Goal: Check status: Check status

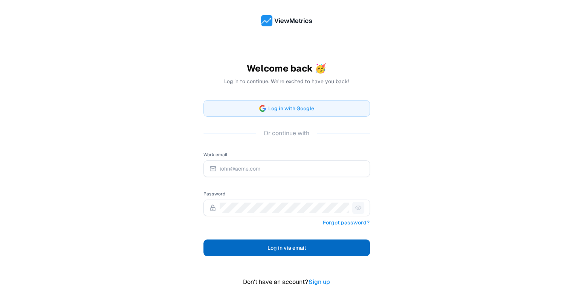
type input "[PERSON_NAME][EMAIL_ADDRESS][DOMAIN_NAME]"
click at [284, 249] on span "Log in via email" at bounding box center [286, 247] width 38 height 9
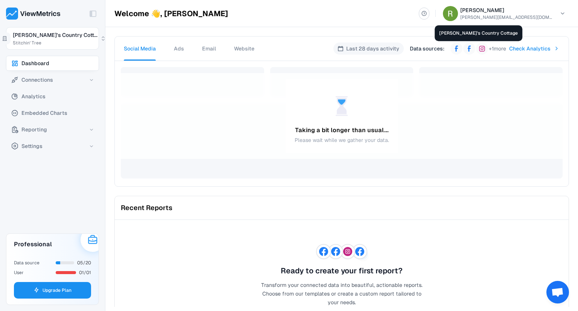
click at [466, 49] on icon at bounding box center [469, 49] width 6 height 6
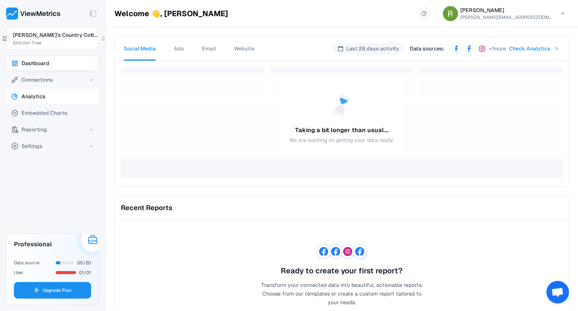
click at [32, 98] on span "Analytics" at bounding box center [33, 96] width 24 height 9
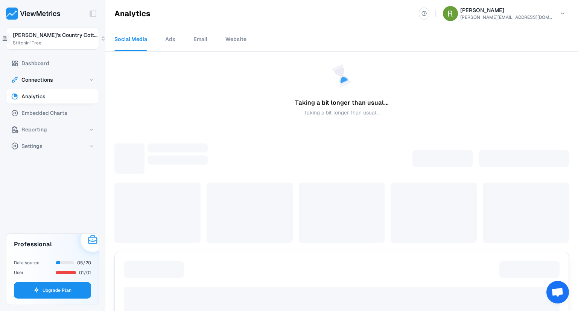
click at [85, 83] on button "Connections" at bounding box center [52, 79] width 93 height 15
click at [41, 94] on span "Data Sources" at bounding box center [41, 95] width 34 height 9
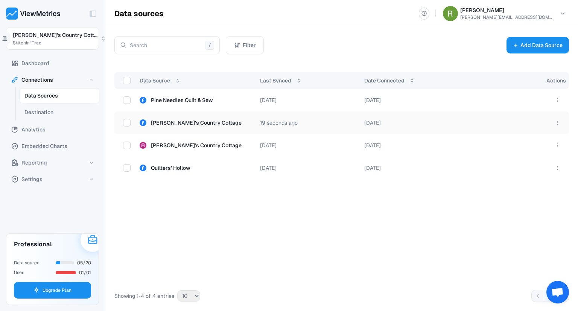
click at [128, 125] on button "button" at bounding box center [127, 123] width 8 height 8
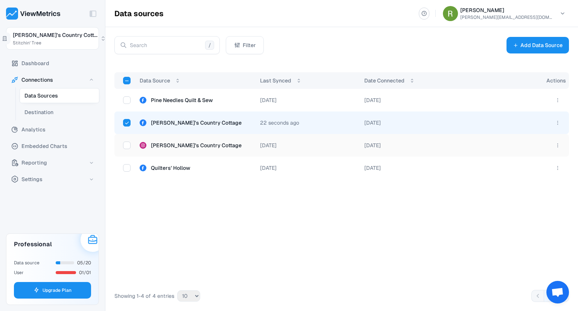
click at [126, 146] on button "button" at bounding box center [127, 146] width 8 height 8
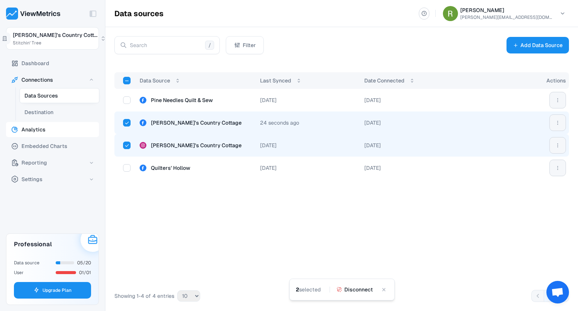
click at [30, 128] on span "Analytics" at bounding box center [33, 129] width 24 height 9
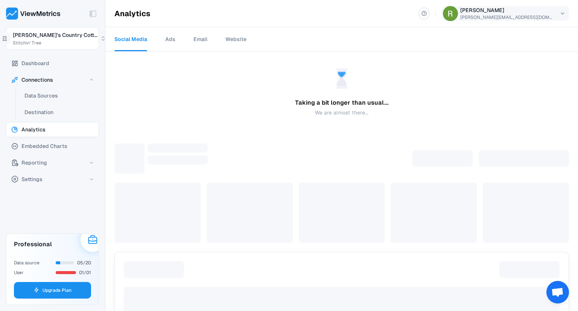
click at [559, 11] on html "Toggle Sidebar [PERSON_NAME]'s Country Cott... Stitchin' Tree Dashboard Connect…" at bounding box center [289, 155] width 578 height 311
click at [388, 16] on html "Toggle Sidebar [PERSON_NAME]'s Country Cott... Stitchin' Tree Dashboard Connect…" at bounding box center [289, 155] width 578 height 311
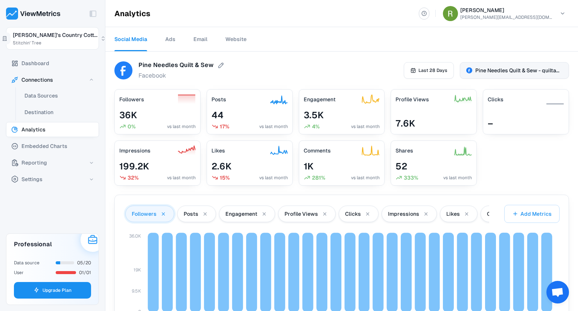
click at [492, 71] on span "Pine Needles Quilt & Sew - quiltandsew" at bounding box center [518, 71] width 87 height 8
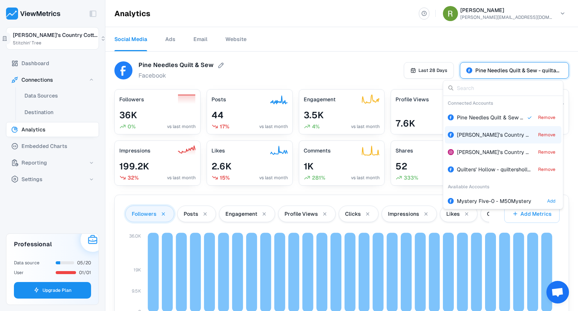
click at [487, 139] on div "[PERSON_NAME]'s Country Cottage - loriscountrycottage Remove" at bounding box center [503, 134] width 117 height 17
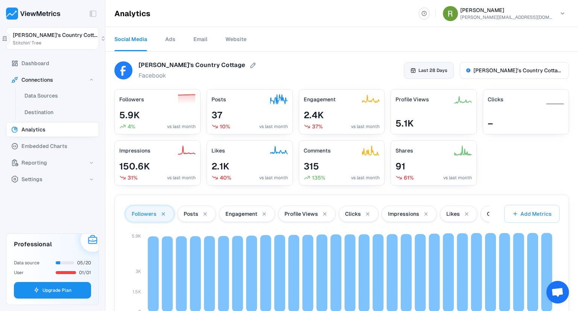
click at [434, 71] on span "Last 28 Days" at bounding box center [433, 70] width 29 height 7
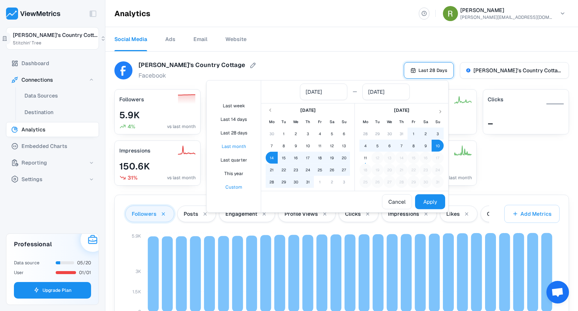
click at [234, 145] on button "Last month" at bounding box center [234, 146] width 48 height 13
type input "[DATE]"
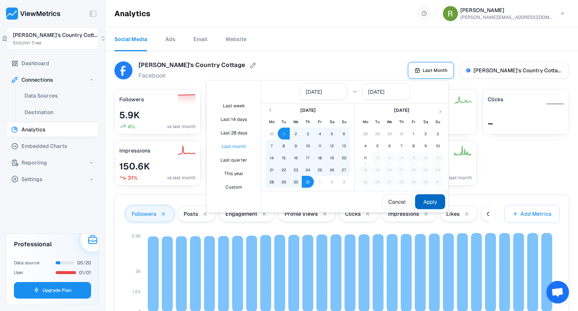
click at [432, 201] on button "Apply" at bounding box center [430, 201] width 30 height 15
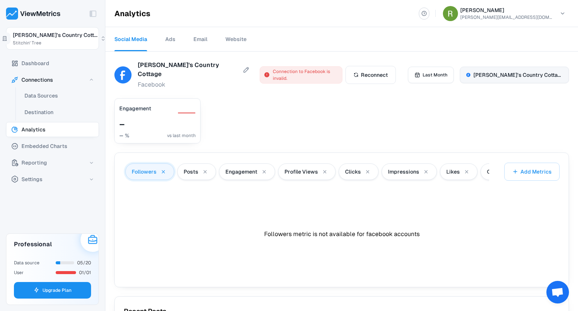
click at [486, 76] on button "[PERSON_NAME]'s Country Cottage - loriscountrycottage" at bounding box center [514, 75] width 109 height 17
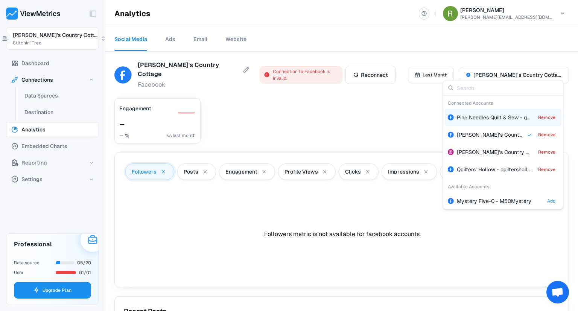
click at [291, 127] on div "Engagement – – % vs last month" at bounding box center [341, 120] width 455 height 45
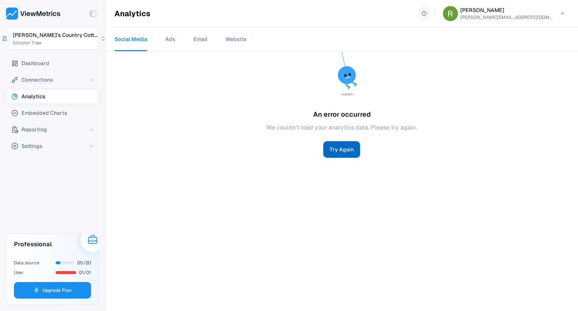
click at [338, 151] on button "Try Again" at bounding box center [341, 149] width 37 height 17
click at [51, 77] on span "Connections" at bounding box center [37, 79] width 32 height 9
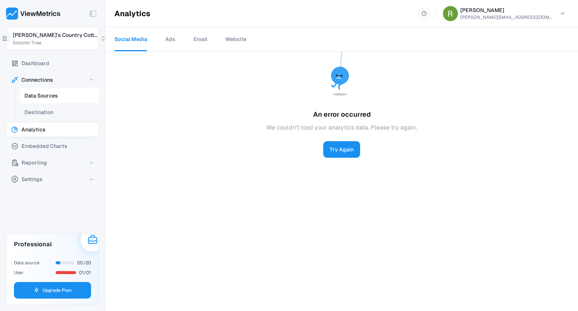
click at [42, 94] on span "Data Sources" at bounding box center [41, 95] width 34 height 9
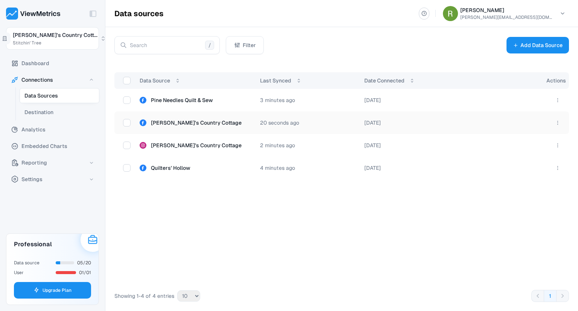
click at [123, 122] on div at bounding box center [126, 123] width 19 height 8
click at [127, 123] on button "button" at bounding box center [127, 123] width 8 height 8
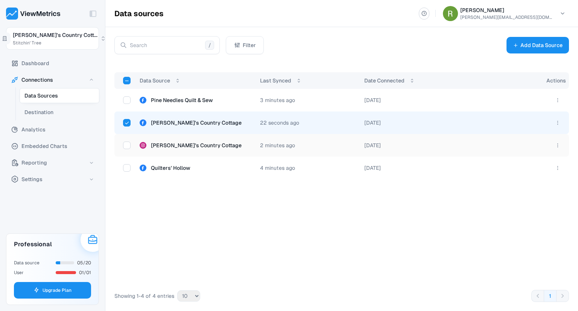
click at [128, 147] on button "button" at bounding box center [127, 146] width 8 height 8
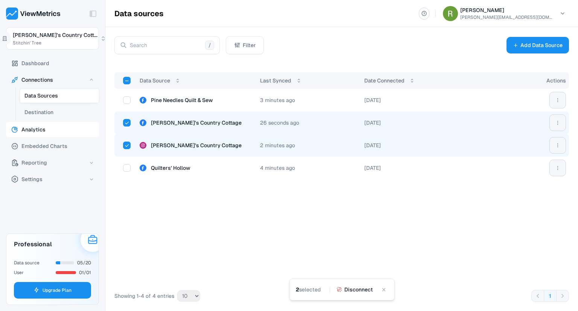
click at [27, 131] on span "Analytics" at bounding box center [33, 129] width 24 height 9
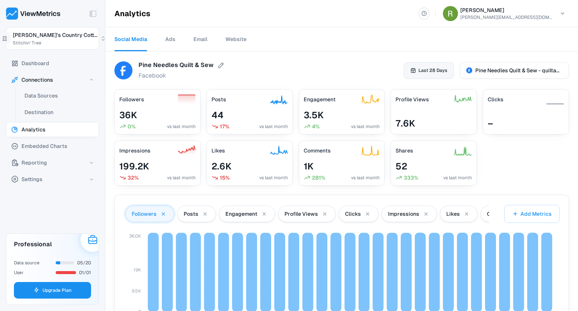
click at [414, 70] on button "Last 28 Days" at bounding box center [429, 70] width 50 height 17
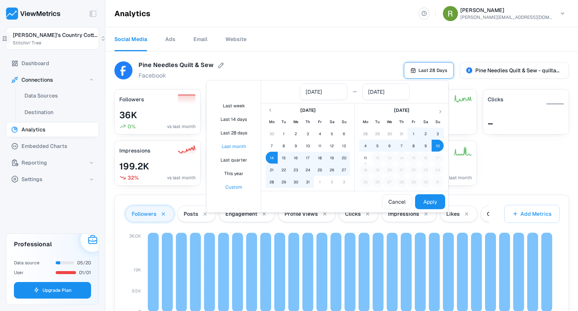
click at [231, 146] on button "Last month" at bounding box center [234, 146] width 48 height 13
type input "[DATE]"
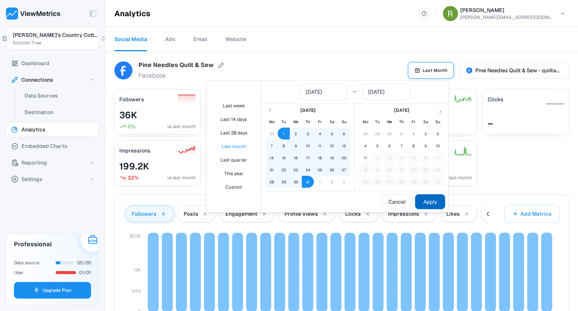
click at [428, 202] on button "Apply" at bounding box center [430, 201] width 30 height 15
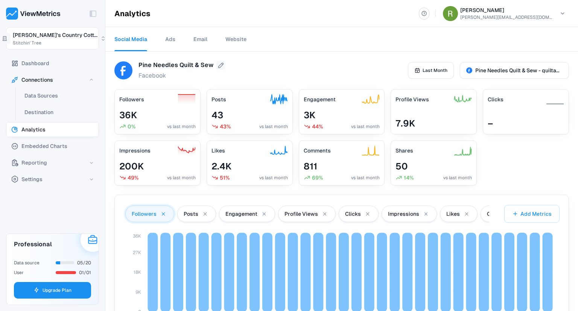
click at [218, 63] on icon at bounding box center [221, 65] width 8 height 9
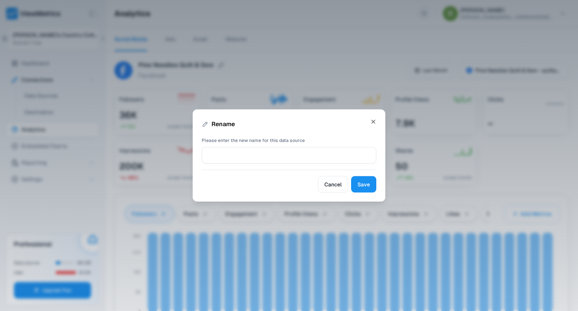
type input "Pine Needles Quilt & Sew"
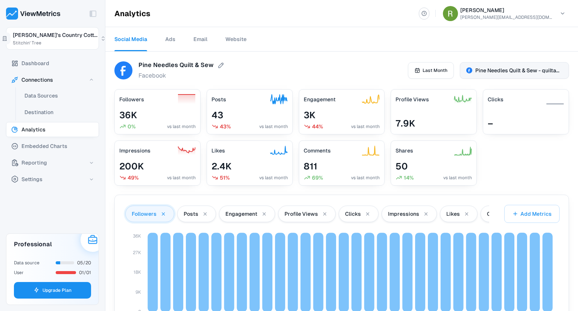
click at [516, 69] on span "Pine Needles Quilt & Sew - quiltandsew" at bounding box center [518, 71] width 87 height 8
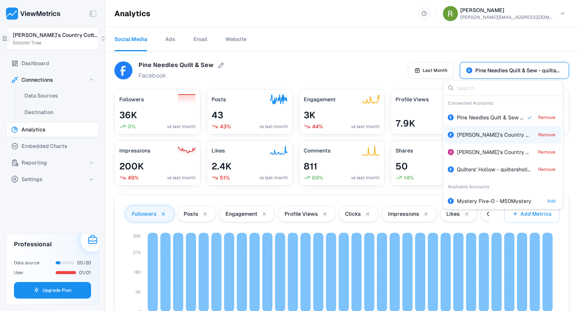
click at [480, 128] on div "[PERSON_NAME]'s Country Cottage - loriscountrycottage Remove" at bounding box center [503, 134] width 117 height 17
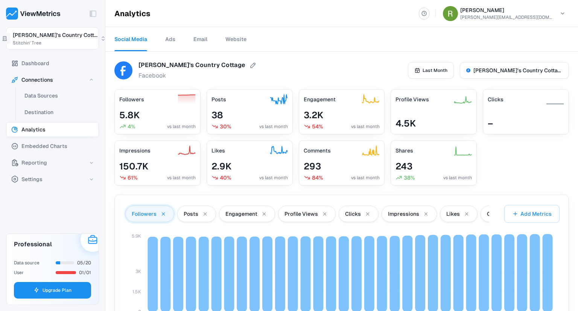
click at [317, 123] on span "54%" at bounding box center [317, 127] width 11 height 8
click at [417, 121] on div "4.5K" at bounding box center [434, 123] width 76 height 12
click at [123, 117] on span "5.8K" at bounding box center [129, 115] width 20 height 12
drag, startPoint x: 123, startPoint y: 117, endPoint x: 239, endPoint y: 163, distance: 124.6
click at [239, 163] on div "Followers 5.8K 4% vs last month Posts 38 30% vs last month Engagement 3.2K 54% …" at bounding box center [341, 137] width 455 height 96
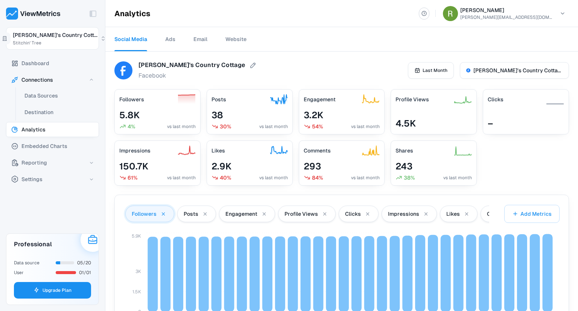
click at [239, 163] on div "2.9K" at bounding box center [250, 166] width 76 height 12
click at [489, 72] on span "[PERSON_NAME]'s Country Cottage - loriscountrycottage" at bounding box center [518, 71] width 89 height 8
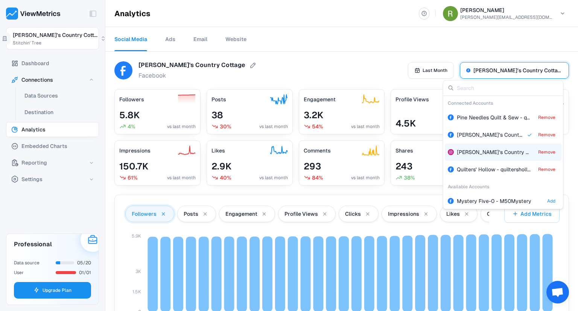
click at [472, 153] on span "[PERSON_NAME]’s Country Cottage" at bounding box center [501, 152] width 88 height 7
